Goal: Information Seeking & Learning: Check status

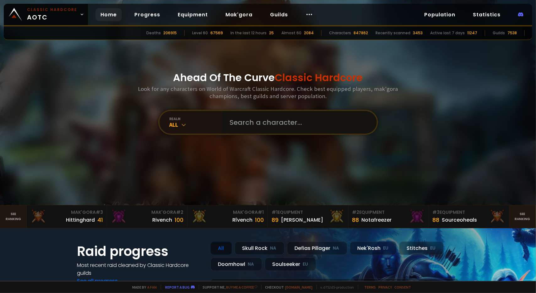
click at [252, 122] on input "text" at bounding box center [297, 122] width 143 height 23
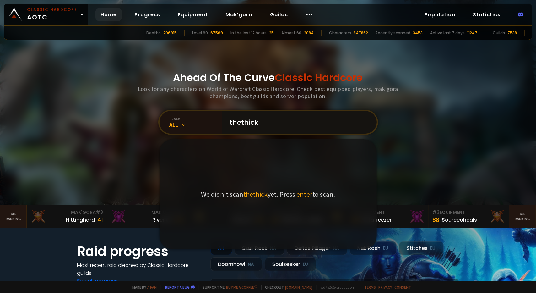
type input "thethick"
click at [298, 194] on span "enter" at bounding box center [304, 194] width 16 height 9
click at [306, 124] on input "thethick" at bounding box center [297, 122] width 143 height 23
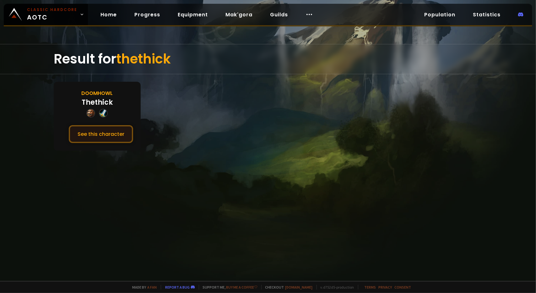
click at [99, 137] on button "See this character" at bounding box center [101, 134] width 64 height 18
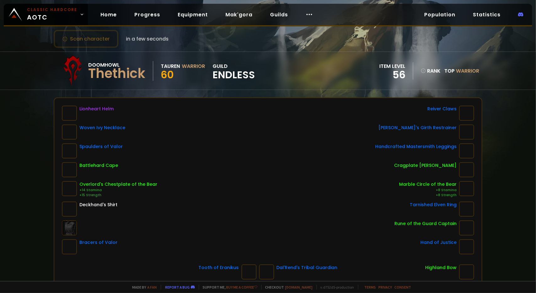
scroll to position [63, 0]
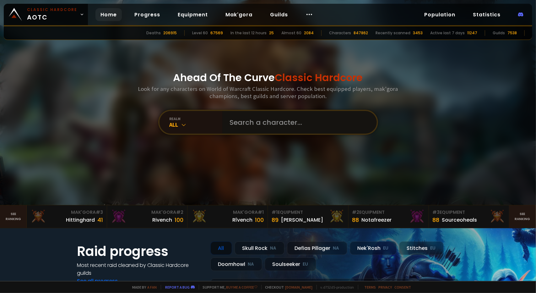
click at [256, 123] on input "text" at bounding box center [297, 122] width 143 height 23
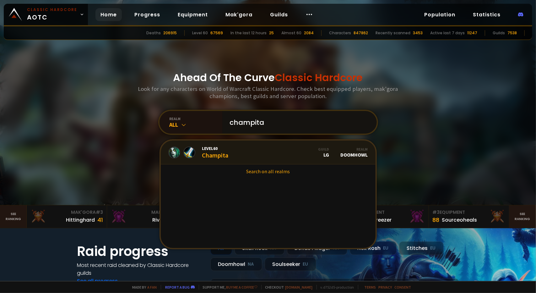
type input "champita"
click at [211, 150] on span "Level 60" at bounding box center [215, 148] width 26 height 6
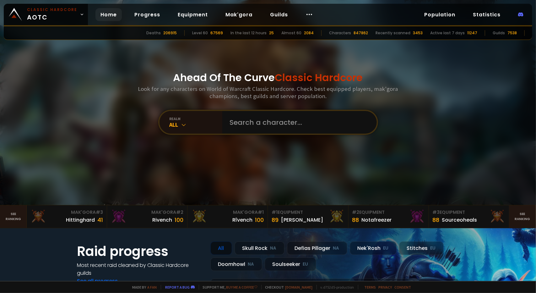
click at [252, 109] on div "Ahead Of The Curve Classic Hardcore Look for any characters on World of Warcraf…" at bounding box center [268, 102] width 378 height 205
click at [250, 124] on input "text" at bounding box center [297, 122] width 143 height 23
paste input "Træ"
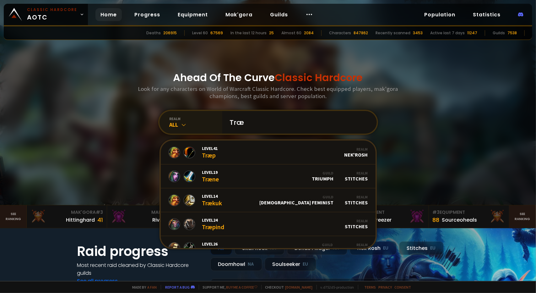
type input "Træ"
click at [177, 121] on div "All" at bounding box center [195, 124] width 53 height 7
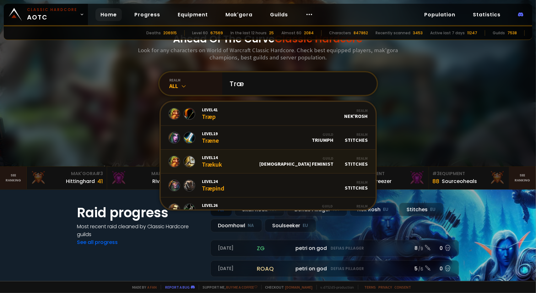
scroll to position [31, 0]
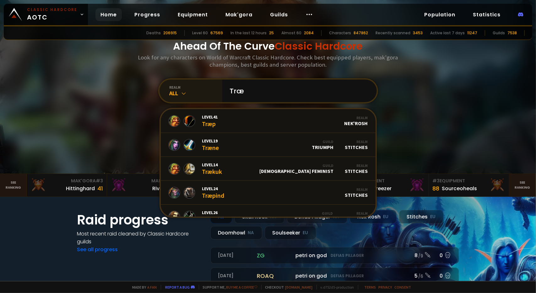
click at [181, 91] on icon at bounding box center [184, 93] width 6 height 6
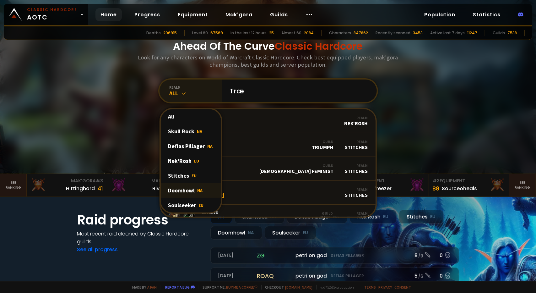
click at [192, 190] on div "Doomhowl NA" at bounding box center [191, 190] width 60 height 15
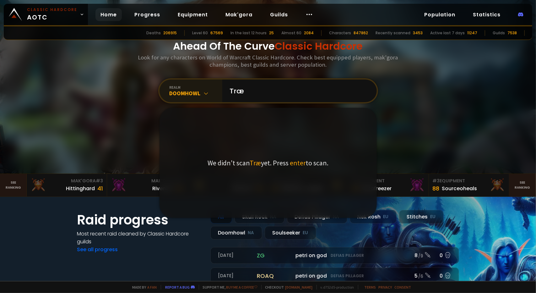
click at [297, 161] on span "enter" at bounding box center [298, 162] width 16 height 9
drag, startPoint x: 267, startPoint y: 86, endPoint x: 266, endPoint y: 93, distance: 6.9
click at [267, 87] on input "Træ" at bounding box center [297, 90] width 143 height 23
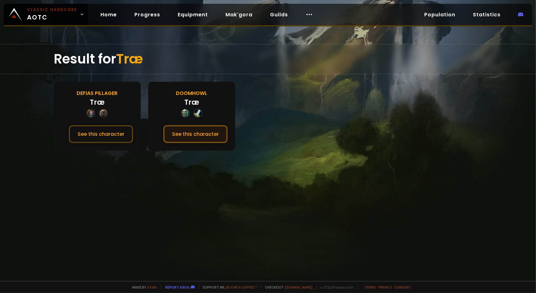
click at [203, 135] on button "See this character" at bounding box center [195, 134] width 64 height 18
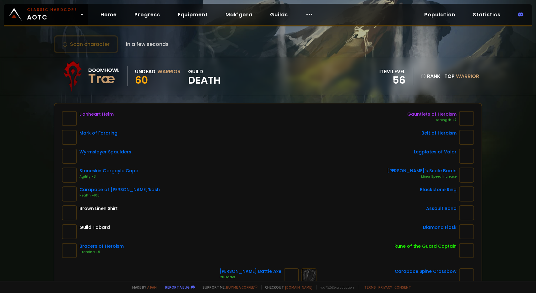
scroll to position [31, 0]
